Goal: Task Accomplishment & Management: Manage account settings

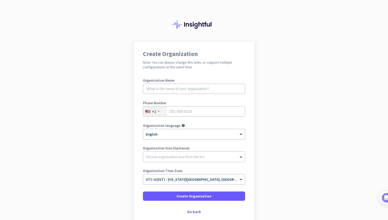
drag, startPoint x: 66, startPoint y: 18, endPoint x: 71, endPoint y: 13, distance: 7.1
click at [66, 18] on div at bounding box center [194, 21] width 388 height 42
click at [164, 90] on input "text" at bounding box center [194, 89] width 102 height 10
type input "Grohak"
type input "3522385118"
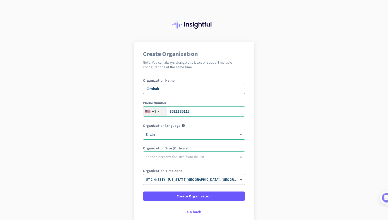
click at [174, 149] on label "Organization Size (Optional)" at bounding box center [194, 148] width 102 height 4
click at [173, 152] on ng-select "Choose organization size from the list" at bounding box center [194, 156] width 102 height 11
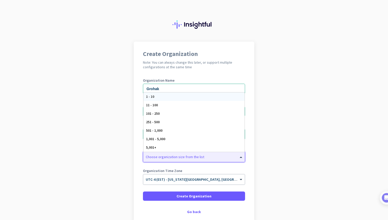
click at [154, 97] on div "1 - 10" at bounding box center [193, 96] width 101 height 8
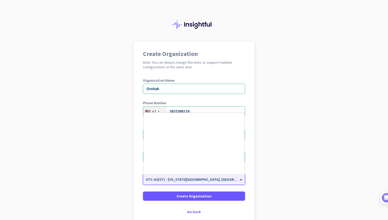
click at [181, 181] on span "UTC-4 (EST) - [US_STATE][GEOGRAPHIC_DATA], [GEOGRAPHIC_DATA], [GEOGRAPHIC_DATA]…" at bounding box center [235, 179] width 178 height 5
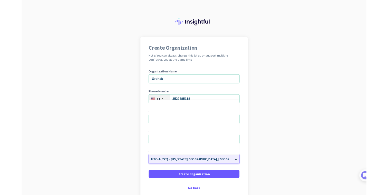
scroll to position [592, 0]
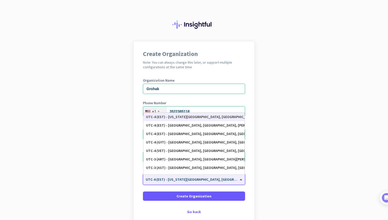
click at [181, 181] on span "UTC-4 (EST) - [US_STATE][GEOGRAPHIC_DATA], [GEOGRAPHIC_DATA], [GEOGRAPHIC_DATA]…" at bounding box center [235, 179] width 178 height 5
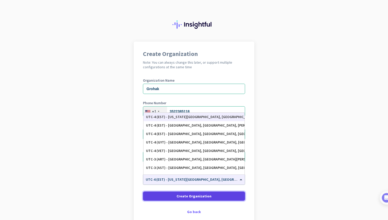
click at [184, 194] on span "Create Organization" at bounding box center [193, 195] width 35 height 5
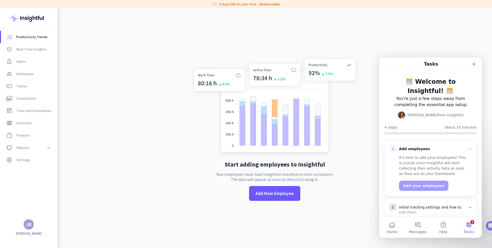
scroll to position [40, 0]
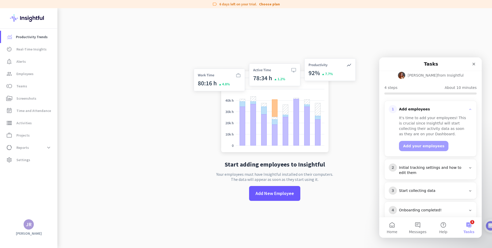
drag, startPoint x: 438, startPoint y: 188, endPoint x: 438, endPoint y: 185, distance: 3.1
click at [387, 188] on div "3 Start collecting data" at bounding box center [431, 191] width 92 height 16
click at [387, 188] on div "Start collecting data" at bounding box center [432, 190] width 67 height 5
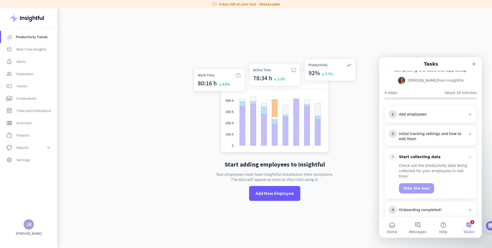
scroll to position [34, 0]
click at [387, 132] on div "Initial tracking settings and how to edit them" at bounding box center [432, 137] width 67 height 10
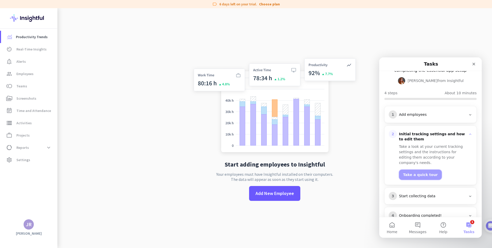
click at [387, 170] on button "Take a quick tour" at bounding box center [420, 175] width 43 height 10
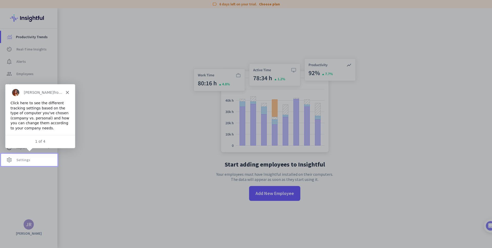
scroll to position [0, 0]
click at [35, 164] on link "settings Settings" at bounding box center [29, 160] width 56 height 12
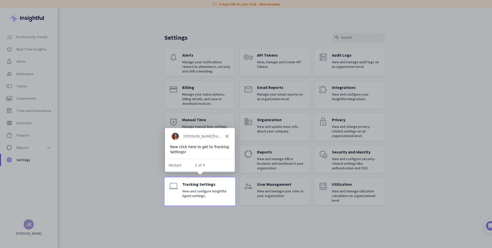
click at [187, 181] on link "laptop_mac Tracking Settings View and configure Insightful Agent settings." at bounding box center [200, 191] width 71 height 28
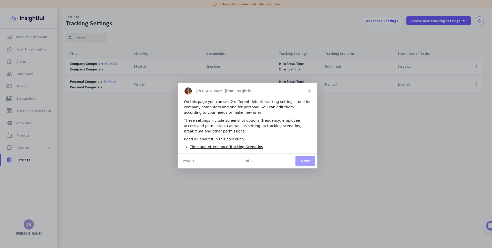
click at [303, 163] on button "Next" at bounding box center [305, 161] width 20 height 11
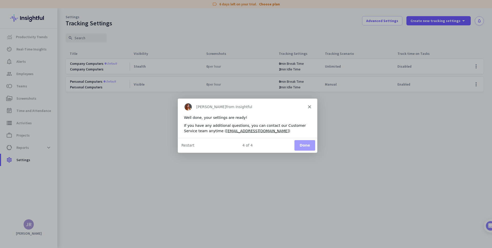
click at [305, 145] on button "Done" at bounding box center [304, 145] width 21 height 11
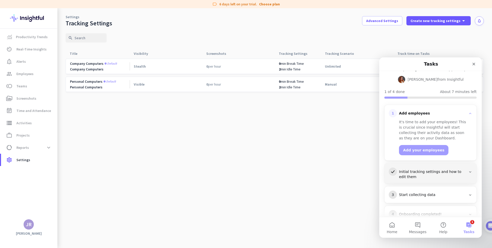
click at [387, 191] on div "3 Start collecting data" at bounding box center [431, 195] width 84 height 8
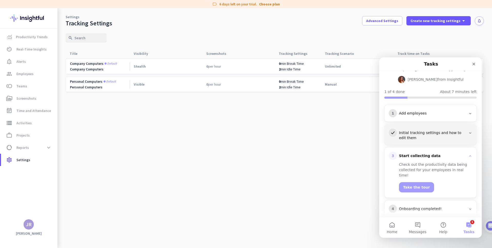
scroll to position [34, 0]
click at [387, 184] on button "Take the tour" at bounding box center [416, 189] width 35 height 10
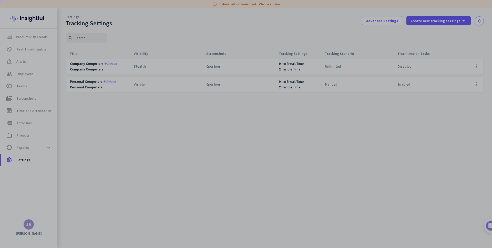
scroll to position [0, 0]
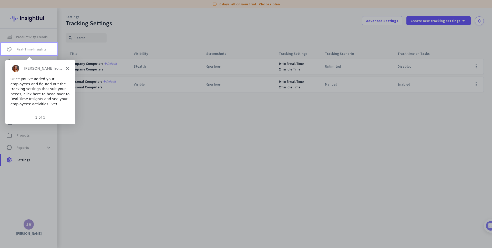
click at [41, 118] on div "1 of 5" at bounding box center [40, 117] width 70 height 5
click at [44, 118] on div "1 of 5" at bounding box center [40, 117] width 70 height 5
drag, startPoint x: 43, startPoint y: 116, endPoint x: 53, endPoint y: 106, distance: 14.0
click at [42, 116] on div "1 of 5" at bounding box center [40, 117] width 70 height 5
click at [65, 71] on div "[PERSON_NAME] from Insightful" at bounding box center [40, 68] width 70 height 16
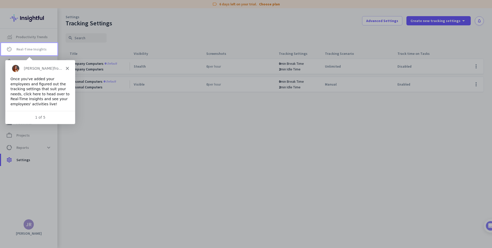
click at [66, 68] on icon "Close" at bounding box center [67, 68] width 3 height 3
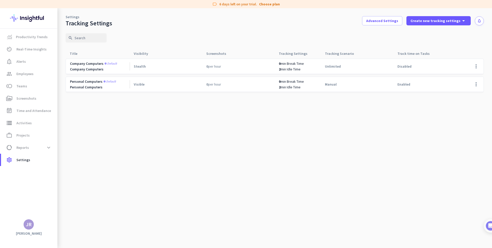
click at [387, 68] on div "unlimited" at bounding box center [357, 66] width 73 height 15
click at [387, 66] on span at bounding box center [476, 66] width 12 height 12
click at [387, 79] on span "Edit" at bounding box center [466, 77] width 25 height 5
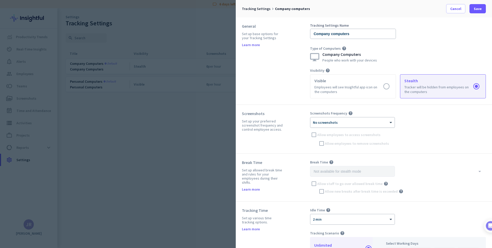
click at [371, 121] on div at bounding box center [353, 121] width 84 height 4
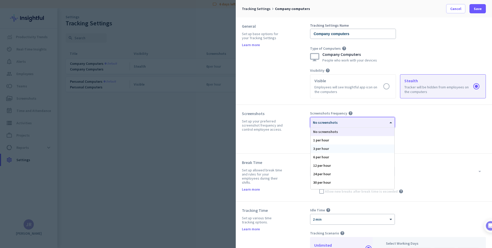
click at [363, 148] on div "3 per hour" at bounding box center [353, 149] width 84 height 8
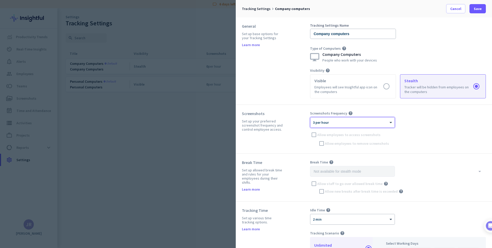
drag, startPoint x: 328, startPoint y: 122, endPoint x: 329, endPoint y: 125, distance: 3.7
click at [329, 122] on div at bounding box center [353, 121] width 84 height 4
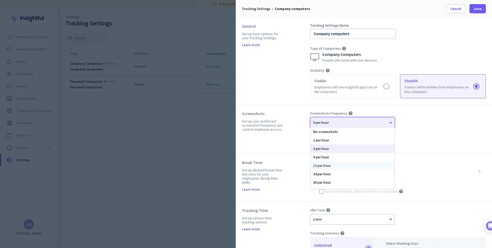
click at [338, 169] on div "12 per hour" at bounding box center [353, 166] width 84 height 8
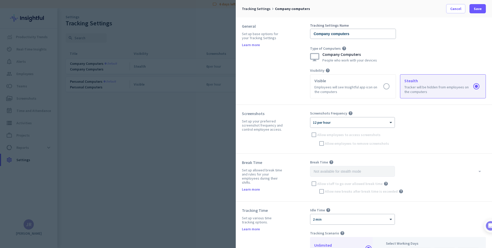
drag, startPoint x: 287, startPoint y: 142, endPoint x: 290, endPoint y: 142, distance: 2.6
click at [287, 142] on div "Screenshots Set up your preferred screenshot frequency and control employee acc…" at bounding box center [276, 129] width 68 height 36
click at [344, 120] on div at bounding box center [353, 121] width 84 height 4
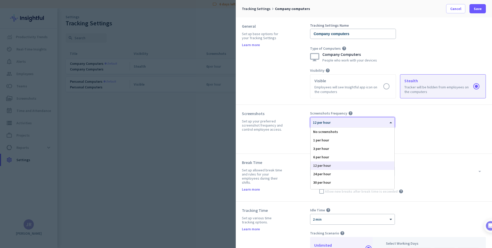
click at [344, 120] on div at bounding box center [353, 121] width 84 height 4
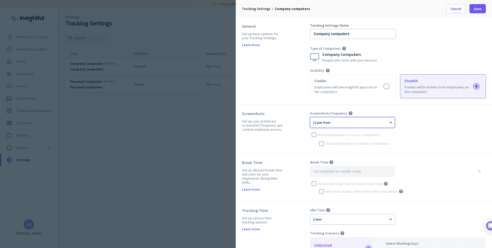
click at [344, 120] on div at bounding box center [353, 121] width 84 height 4
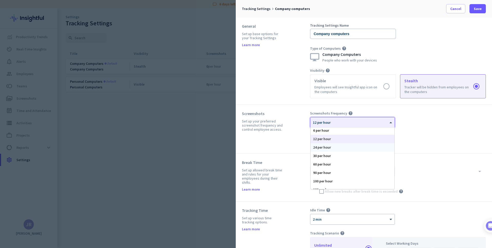
scroll to position [32, 0]
click at [350, 108] on div "Screenshots Set up your preferred screenshot frequency and control employee acc…" at bounding box center [364, 129] width 256 height 49
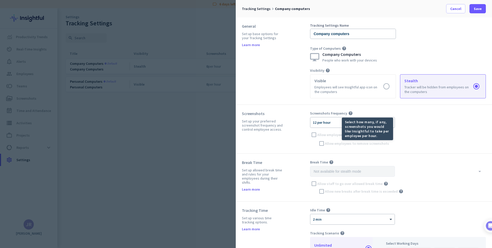
click at [276, 114] on div "Screenshots" at bounding box center [263, 113] width 43 height 5
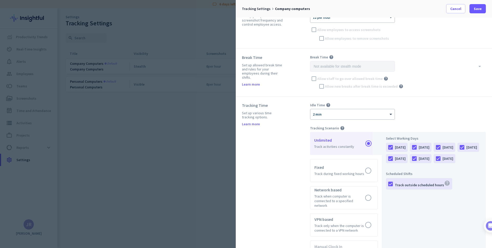
scroll to position [107, 0]
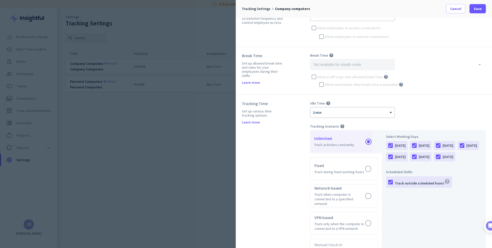
click at [387, 159] on div "[DATE]" at bounding box center [448, 156] width 11 height 5
click at [0, 0] on input "[DATE]" at bounding box center [0, 0] width 0 height 0
click at [387, 157] on div "[DATE]" at bounding box center [424, 156] width 11 height 5
click at [0, 0] on input "[DATE]" at bounding box center [0, 0] width 0 height 0
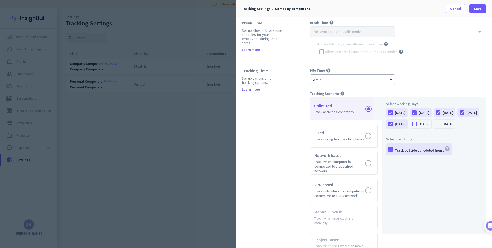
scroll to position [141, 0]
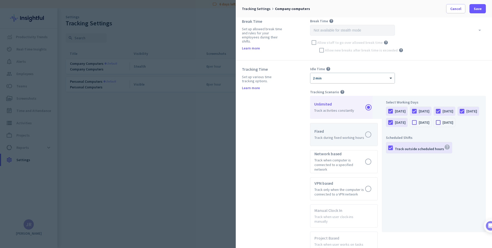
click at [368, 131] on label at bounding box center [344, 134] width 67 height 23
click at [0, 0] on input "radio" at bounding box center [0, 0] width 0 height 0
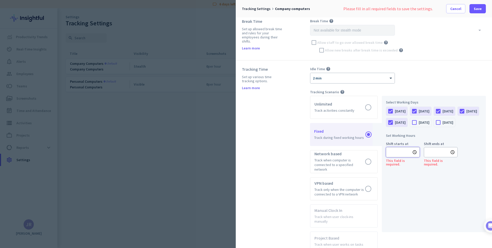
click at [387, 157] on input "text" at bounding box center [403, 152] width 34 height 10
click at [387, 199] on li "09" at bounding box center [393, 197] width 15 height 8
click at [387, 182] on li "00" at bounding box center [409, 181] width 15 height 8
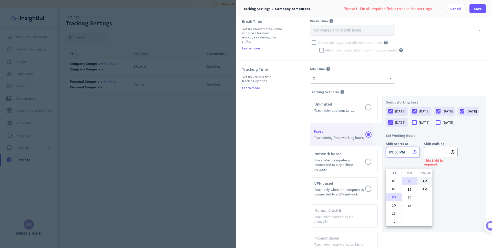
click at [387, 182] on li "AM" at bounding box center [424, 181] width 15 height 8
type input "09:00 AM"
click at [387, 164] on div at bounding box center [246, 124] width 492 height 248
click at [387, 157] on input "text" at bounding box center [441, 152] width 34 height 10
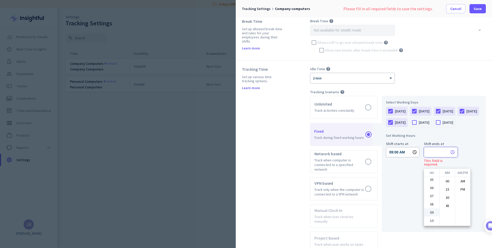
scroll to position [38, 0]
click at [387, 186] on ul "01 02 03 04 05 06 07 08 09 10 11 12" at bounding box center [431, 201] width 15 height 49
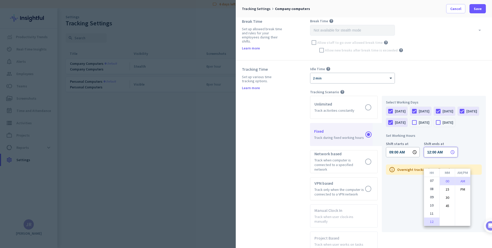
click at [387, 182] on li "00" at bounding box center [447, 181] width 15 height 8
click at [387, 188] on li "PM" at bounding box center [462, 189] width 15 height 8
click at [387, 215] on li "06" at bounding box center [431, 218] width 15 height 8
type input "06:00 PM"
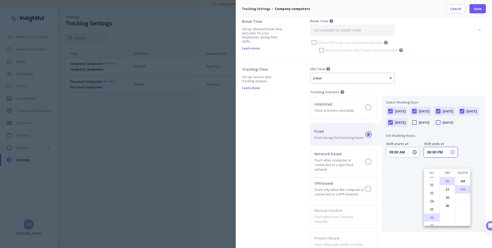
click at [387, 196] on div at bounding box center [246, 124] width 492 height 248
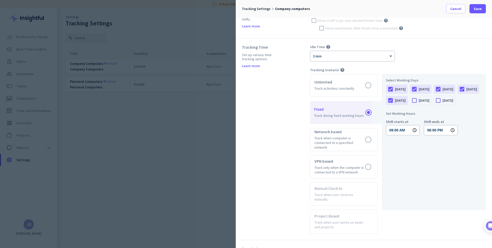
scroll to position [161, 0]
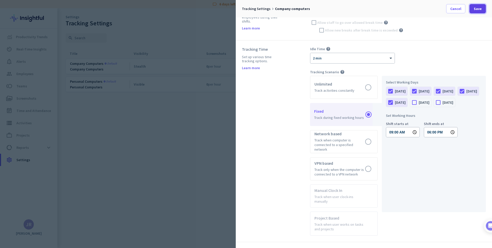
click at [387, 11] on span at bounding box center [478, 9] width 16 height 12
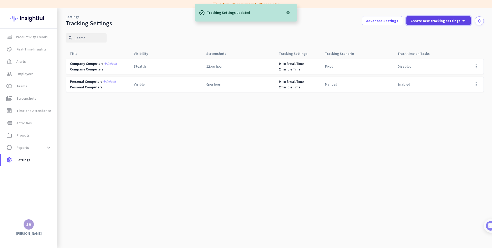
click at [387, 25] on span at bounding box center [439, 21] width 64 height 12
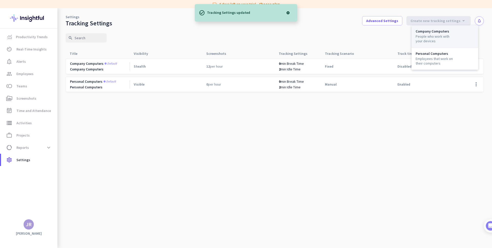
click at [387, 34] on div "People who work with your devices" at bounding box center [435, 38] width 39 height 9
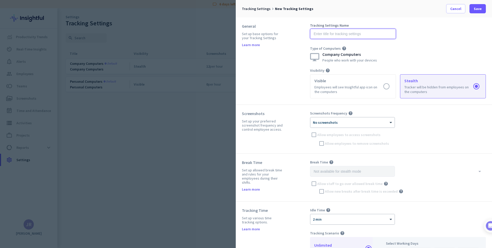
click at [357, 35] on input "text" at bounding box center [353, 34] width 86 height 10
type input "Working Computers"
click at [387, 11] on span at bounding box center [456, 9] width 19 height 12
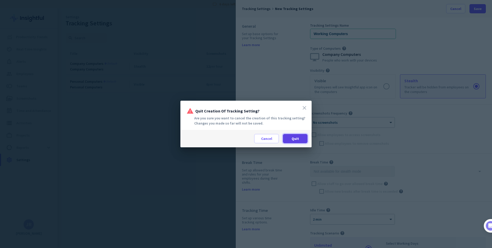
click at [295, 138] on span "Quit" at bounding box center [295, 138] width 7 height 5
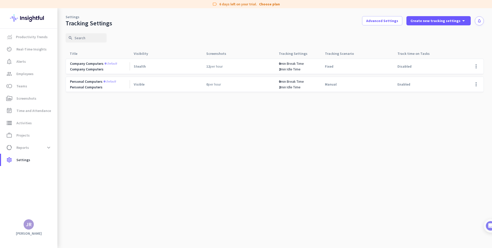
click at [295, 88] on span "min Idle Time" at bounding box center [291, 87] width 20 height 5
click at [387, 85] on span at bounding box center [476, 84] width 12 height 12
click at [387, 96] on span "Edit" at bounding box center [466, 95] width 25 height 5
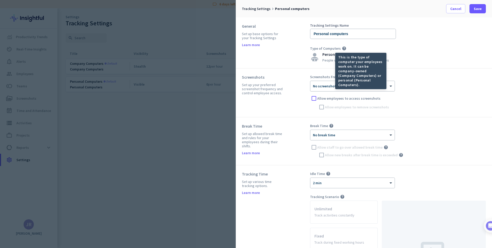
drag, startPoint x: 292, startPoint y: 82, endPoint x: 316, endPoint y: 89, distance: 24.3
click at [294, 83] on div "Screenshots Set up your preferred screenshot frequency and control employee acc…" at bounding box center [276, 93] width 68 height 36
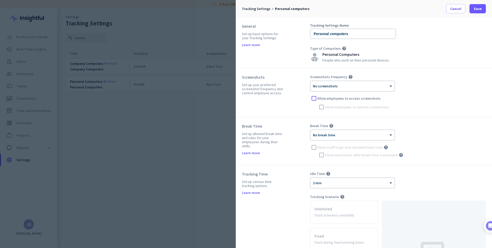
click at [323, 88] on div "× No screenshots" at bounding box center [353, 86] width 84 height 10
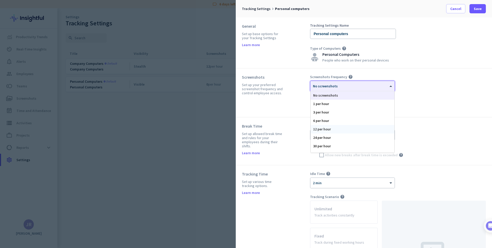
click at [328, 127] on div "12 per hour" at bounding box center [353, 129] width 84 height 8
drag, startPoint x: 298, startPoint y: 111, endPoint x: 310, endPoint y: 121, distance: 15.3
click at [298, 111] on div "Screenshots Set up your preferred screenshot frequency and control employee acc…" at bounding box center [364, 92] width 256 height 49
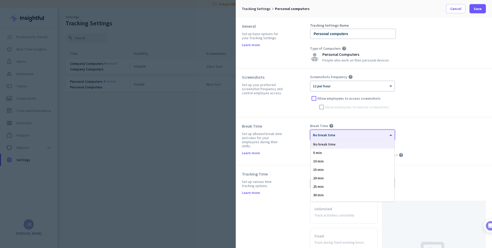
click at [336, 138] on div "× No break time" at bounding box center [353, 135] width 84 height 10
click at [323, 182] on span "60 min" at bounding box center [318, 181] width 11 height 5
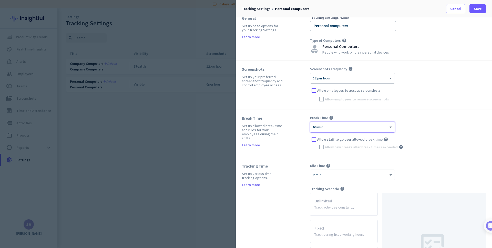
scroll to position [0, 0]
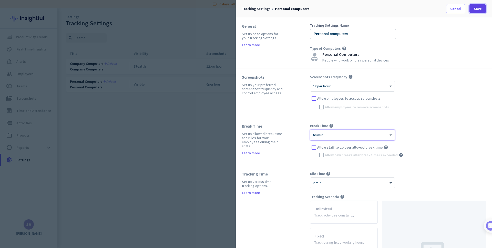
click at [387, 10] on span at bounding box center [478, 9] width 16 height 12
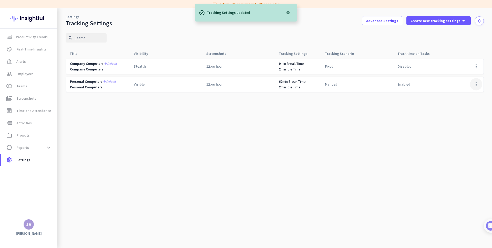
click at [387, 84] on span at bounding box center [476, 84] width 12 height 12
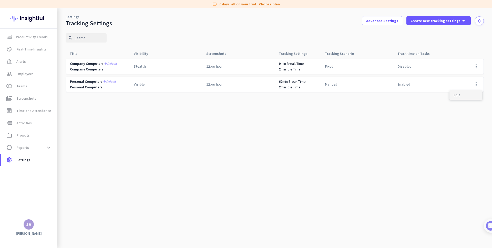
click at [387, 92] on div "Edit" at bounding box center [466, 95] width 33 height 9
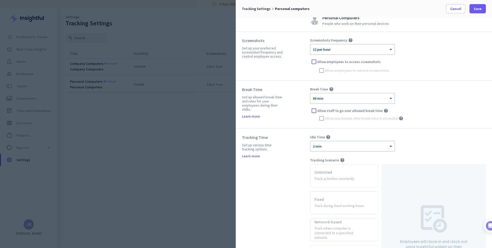
scroll to position [116, 0]
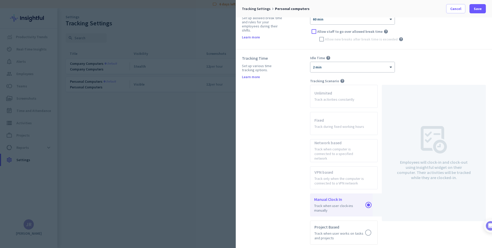
click at [343, 97] on app-radio-card "Unlimited Track activities constantly" at bounding box center [344, 96] width 68 height 23
click at [328, 95] on app-radio-card "Unlimited Track activities constantly" at bounding box center [344, 96] width 68 height 23
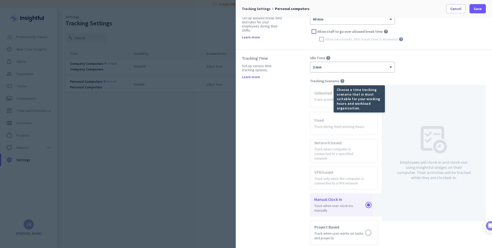
drag, startPoint x: 341, startPoint y: 81, endPoint x: 324, endPoint y: 97, distance: 23.0
click at [336, 87] on div "Tracking Settings keyboard_arrow_right Personal computers Cancel Save General S…" at bounding box center [246, 124] width 492 height 248
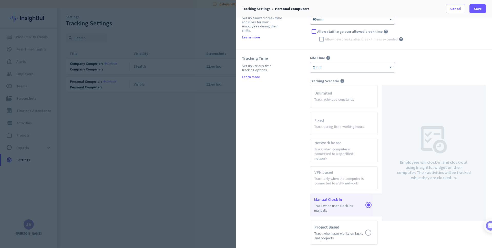
click at [324, 97] on app-radio-card "Unlimited Track activities constantly" at bounding box center [344, 96] width 68 height 23
click at [324, 96] on app-radio-card "Unlimited Track activities constantly" at bounding box center [344, 96] width 68 height 23
click at [334, 74] on div "Idle Time help × 2 min Tracking Scenario help Unlimited Track activities consta…" at bounding box center [398, 150] width 176 height 189
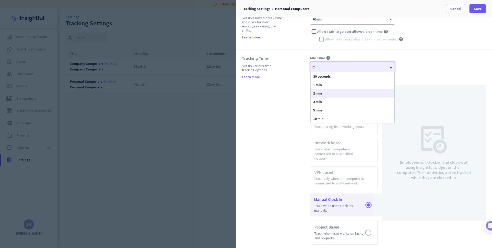
click at [335, 68] on div "× 2 min" at bounding box center [350, 67] width 78 height 4
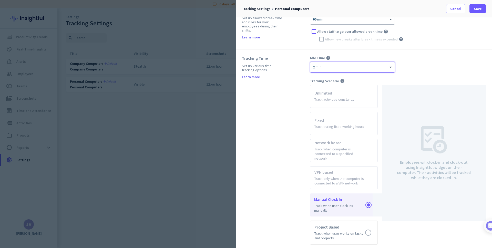
click at [335, 68] on div "× 2 min" at bounding box center [350, 67] width 78 height 4
click at [305, 151] on div "Tracking Time Set up various time tracking options. Learn more" at bounding box center [276, 149] width 68 height 189
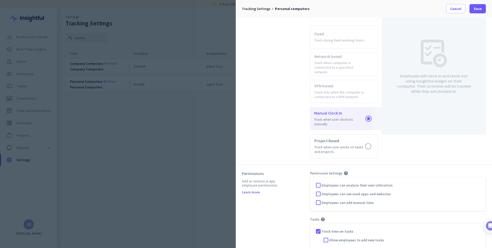
scroll to position [204, 0]
click at [387, 4] on span at bounding box center [478, 9] width 16 height 12
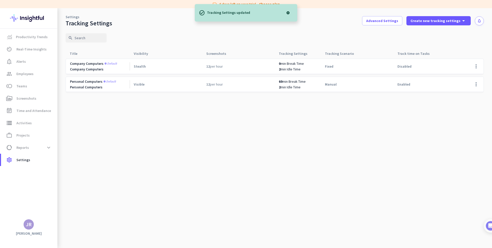
click at [198, 129] on cdk-virtual-scroll-viewport "Company computers Default Company Computers Stealth 12 per hour 0 min Break Tim…" at bounding box center [275, 153] width 418 height 190
click at [38, 113] on span "Time and Attendance" at bounding box center [33, 111] width 35 height 6
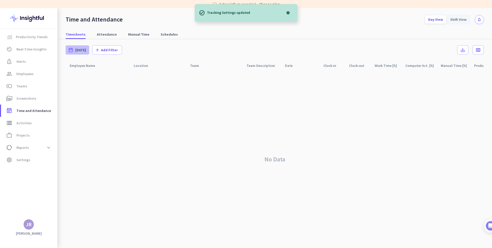
click at [77, 52] on span "[DATE]" at bounding box center [80, 49] width 11 height 5
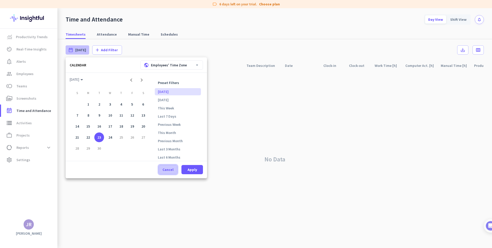
click at [164, 168] on span "Cancel" at bounding box center [168, 169] width 11 height 5
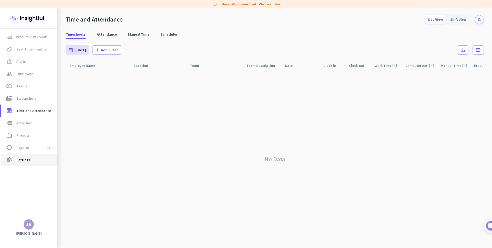
click at [28, 157] on span "Settings" at bounding box center [23, 160] width 14 height 6
